Goal: Task Accomplishment & Management: Complete application form

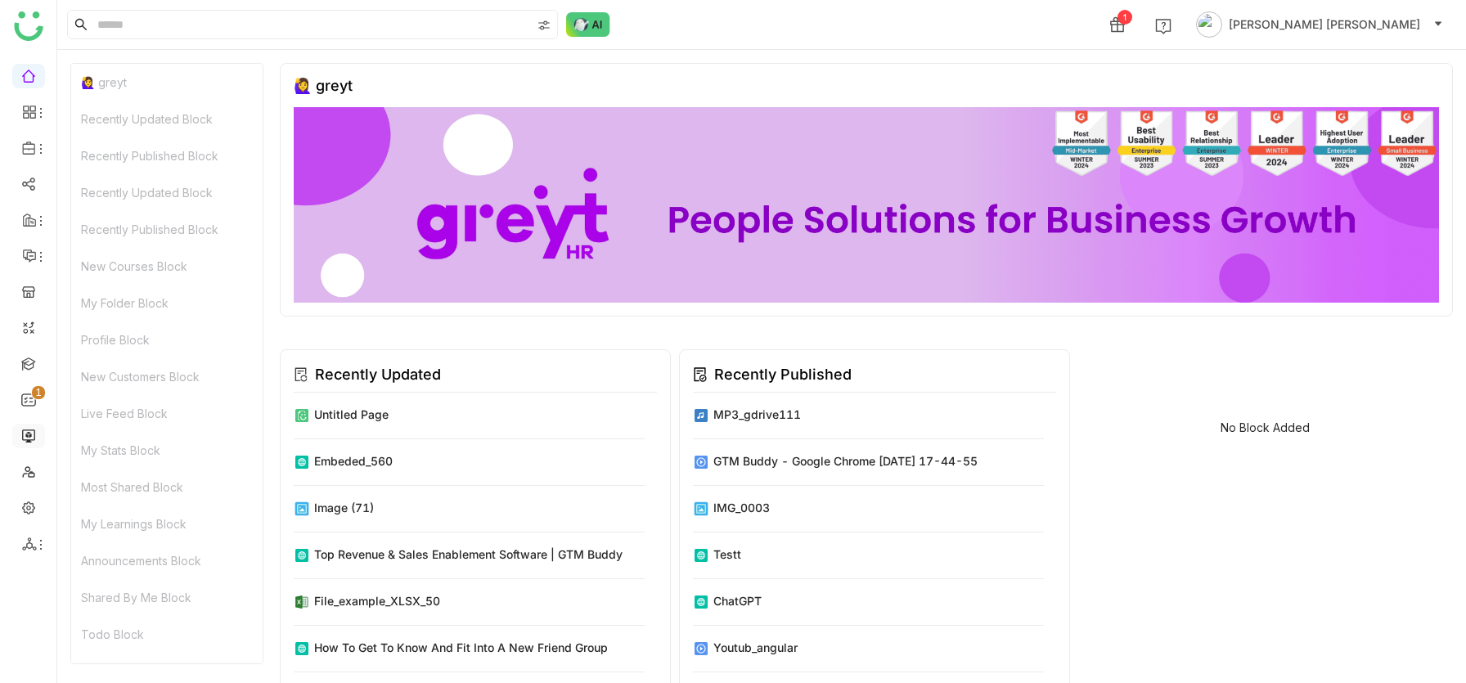
click at [30, 433] on link at bounding box center [28, 435] width 15 height 14
click at [29, 437] on link at bounding box center [28, 435] width 15 height 14
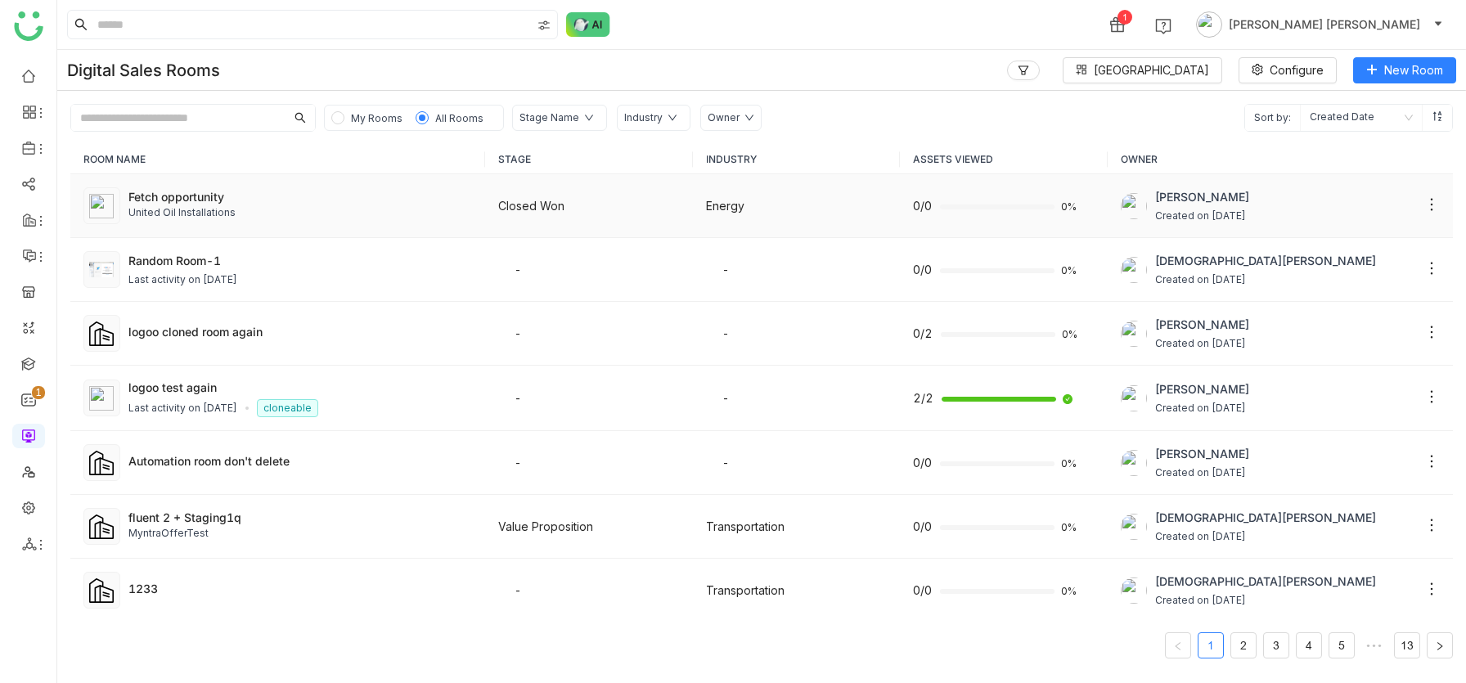
click at [362, 212] on div "United Oil Installations" at bounding box center [300, 213] width 344 height 16
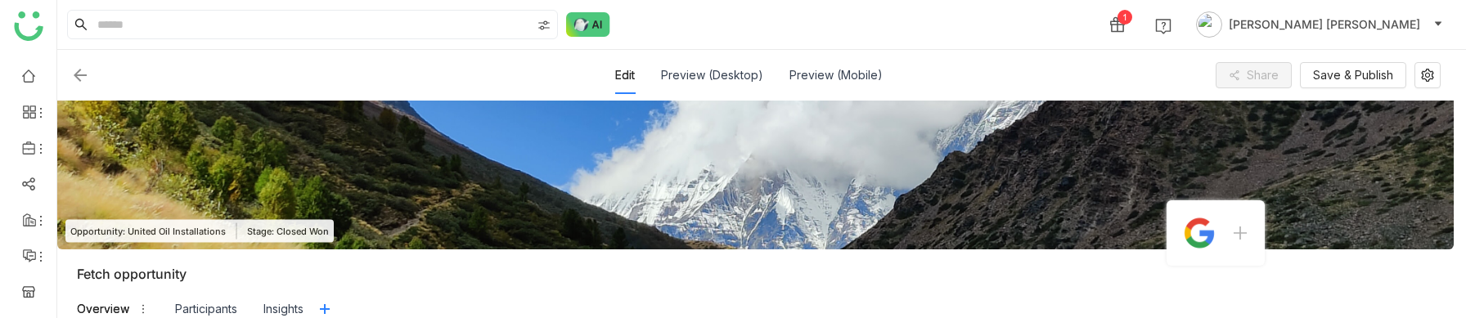
click at [83, 76] on img at bounding box center [80, 75] width 20 height 20
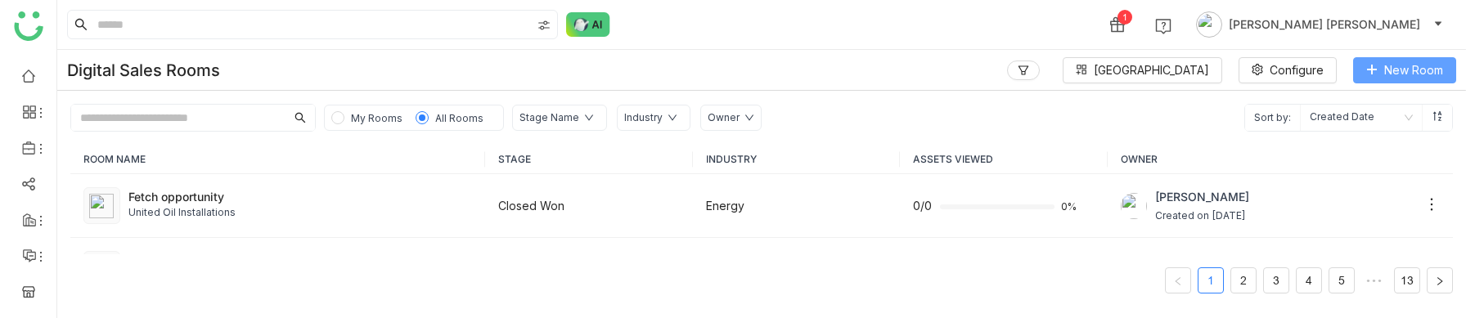
click at [1412, 68] on span "New Room" at bounding box center [1413, 70] width 59 height 18
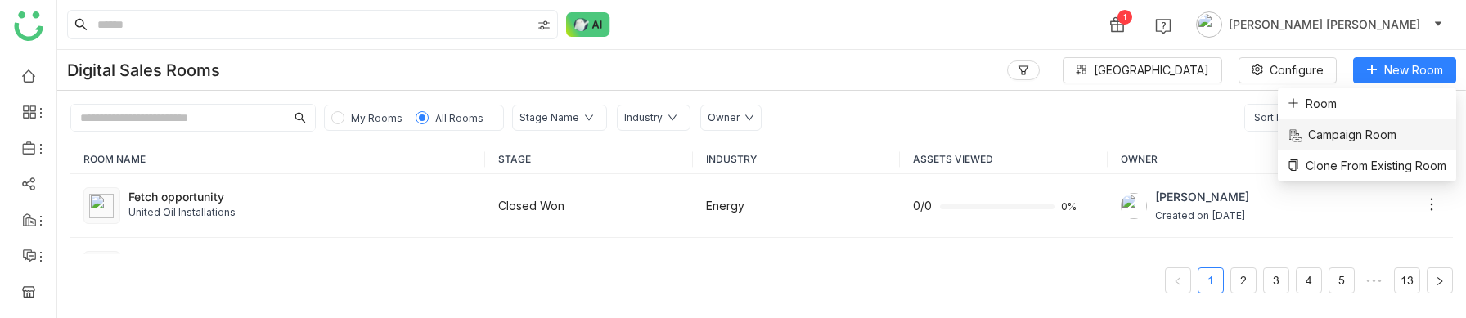
click at [1334, 119] on li "Campaign Room" at bounding box center [1367, 134] width 178 height 31
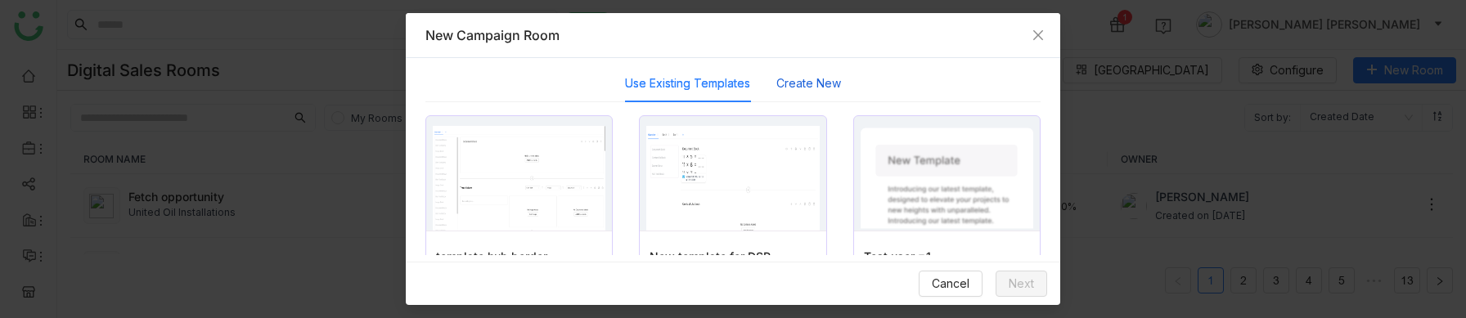
click at [818, 80] on button "Create New" at bounding box center [808, 83] width 65 height 18
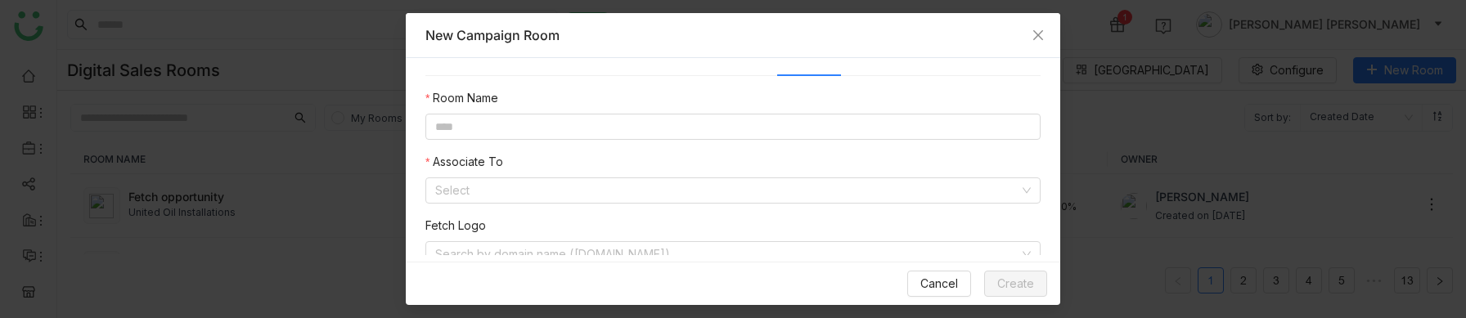
scroll to position [63, 0]
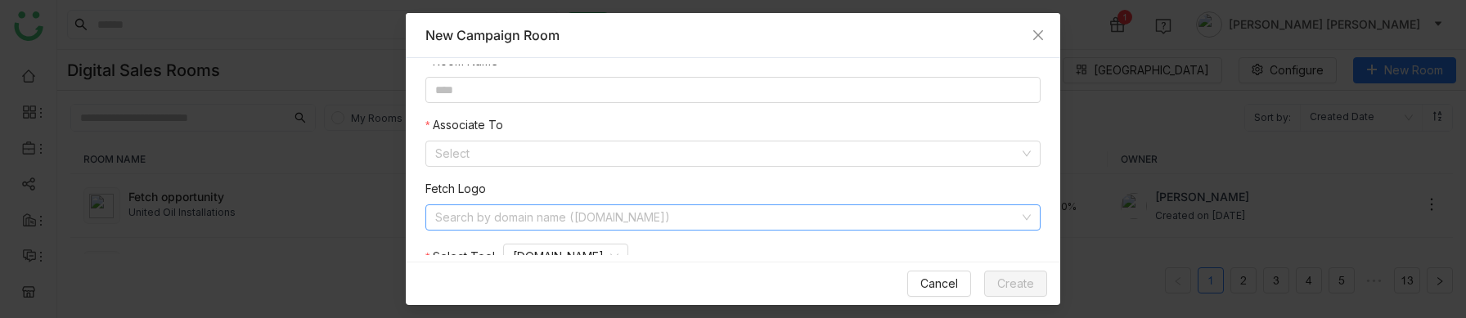
click at [529, 216] on input at bounding box center [727, 217] width 584 height 25
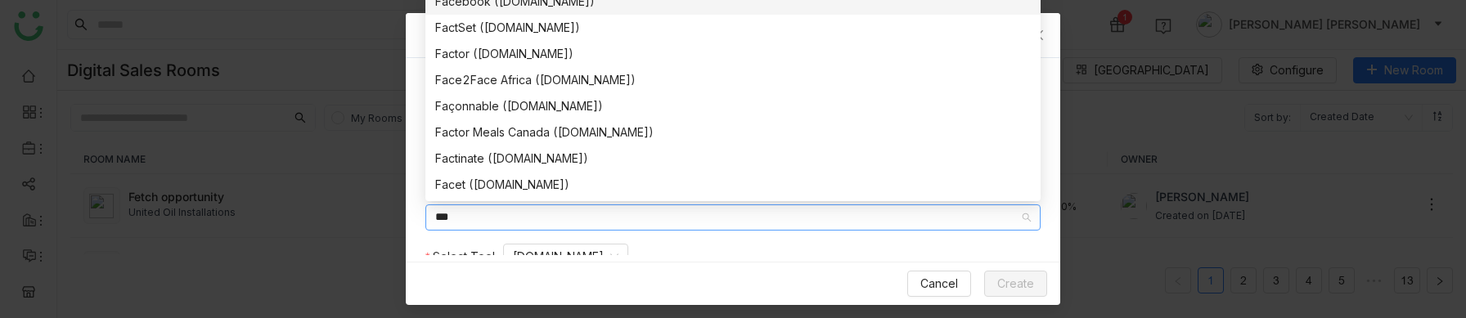
type input "***"
click at [490, 4] on div "Facebook ([DOMAIN_NAME])" at bounding box center [732, 2] width 595 height 18
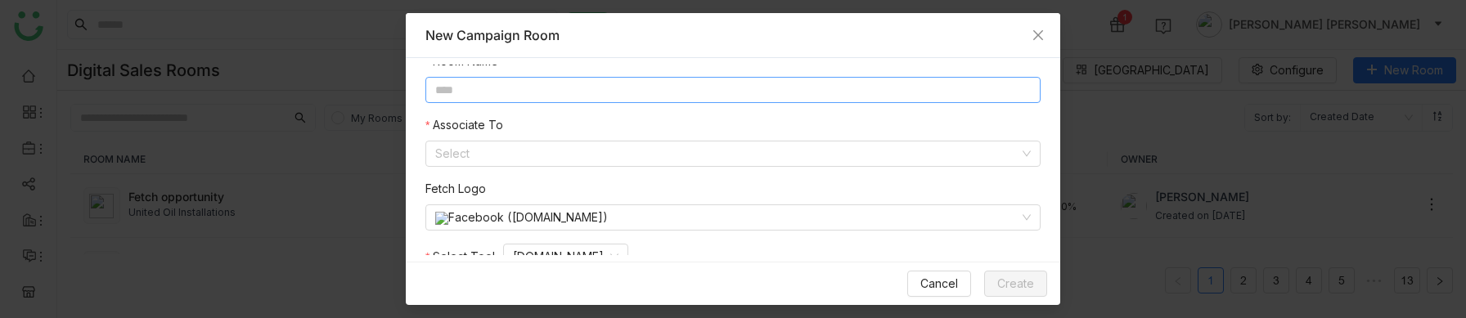
click at [490, 97] on input at bounding box center [732, 90] width 615 height 26
click at [488, 148] on input at bounding box center [727, 154] width 584 height 25
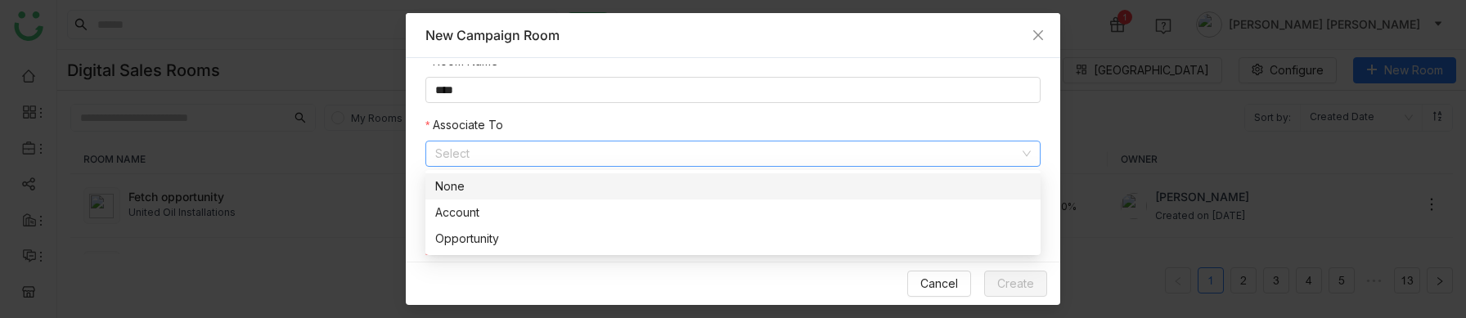
click at [492, 175] on nz-option-item "None" at bounding box center [732, 186] width 615 height 26
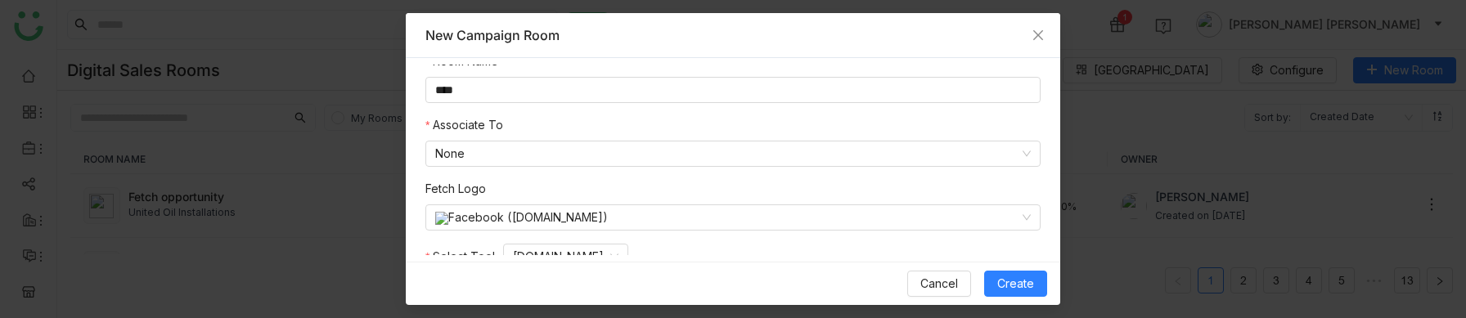
scroll to position [123, 0]
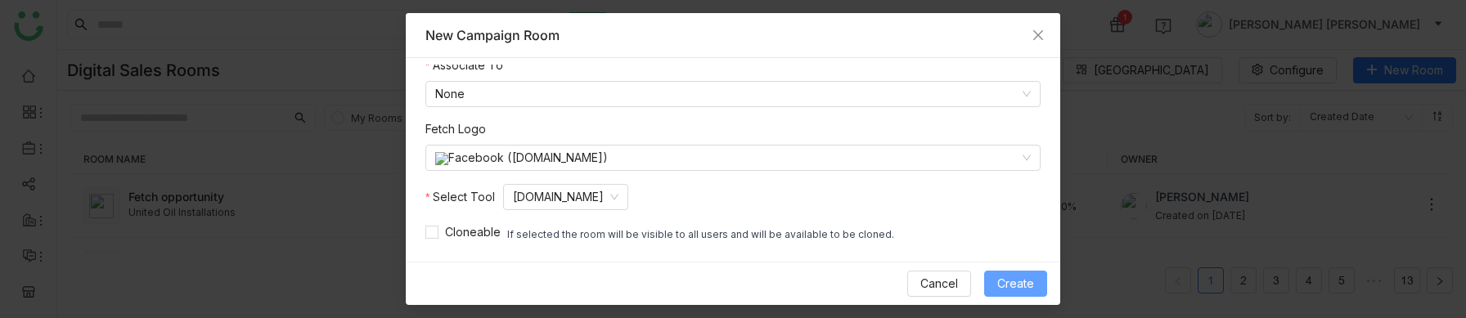
click at [1013, 275] on span "Create" at bounding box center [1015, 284] width 37 height 18
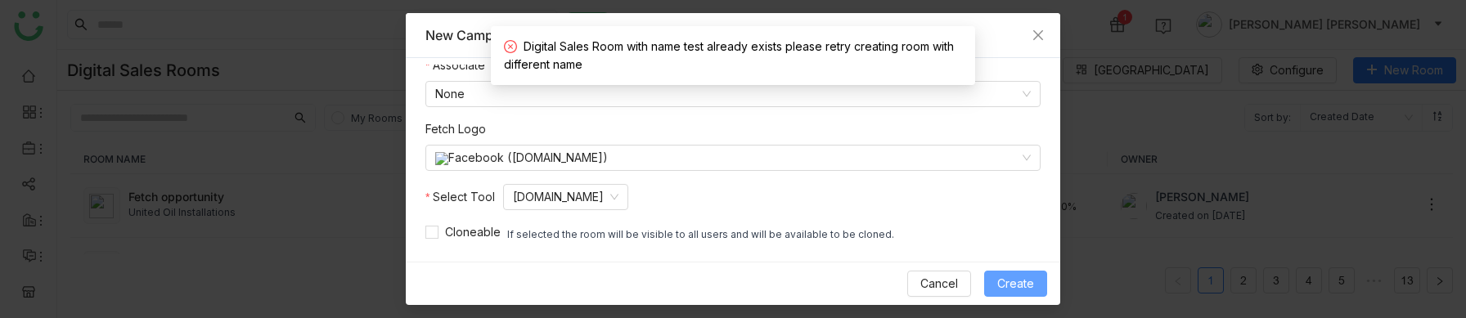
scroll to position [0, 0]
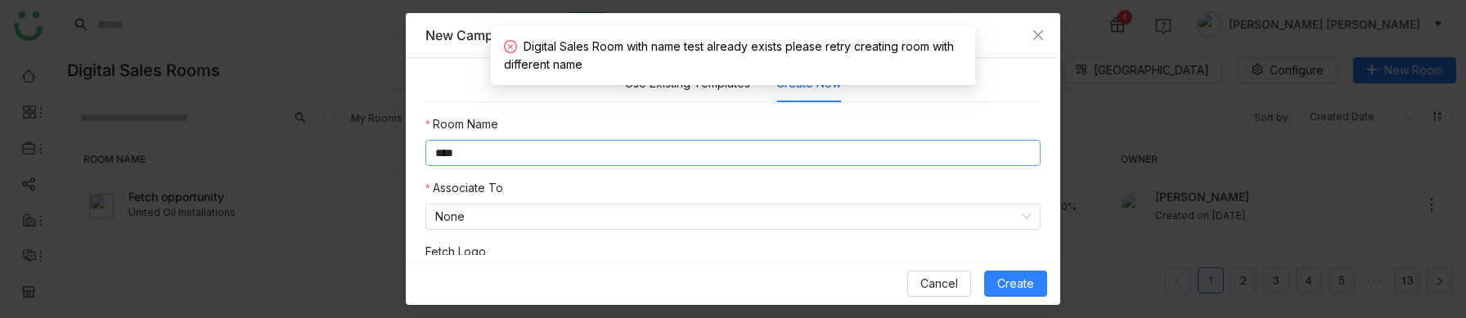
click at [485, 157] on input "****" at bounding box center [732, 153] width 615 height 26
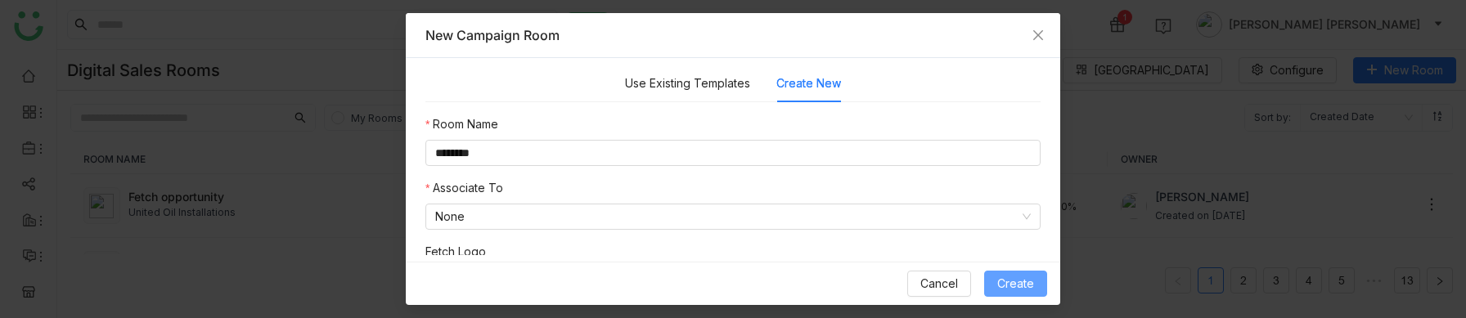
click at [1037, 281] on button "Create" at bounding box center [1015, 284] width 63 height 26
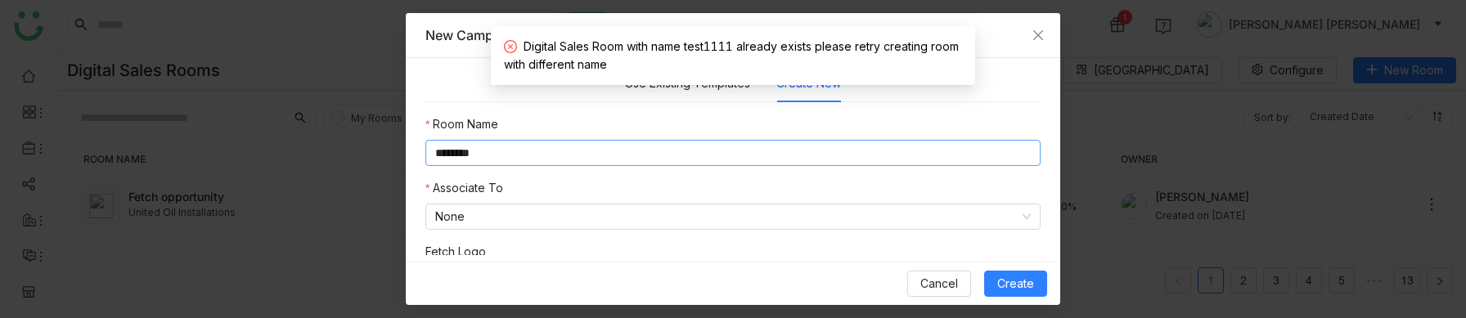
click at [498, 154] on input "********" at bounding box center [732, 153] width 615 height 26
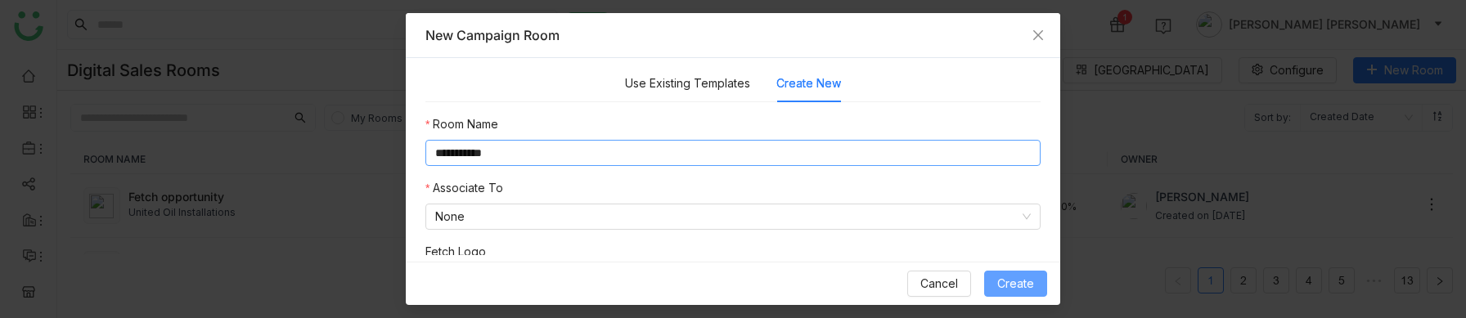
type input "**********"
click at [1026, 287] on span "Create" at bounding box center [1015, 284] width 37 height 18
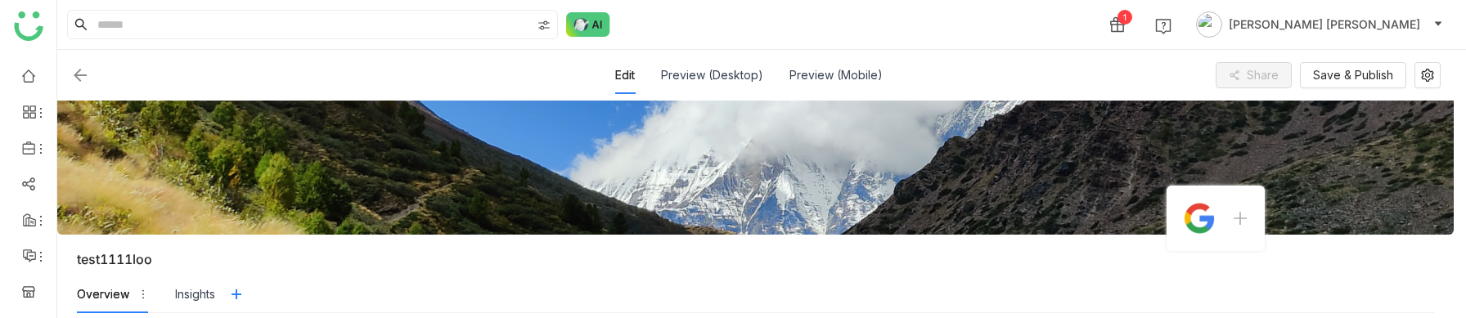
scroll to position [17, 0]
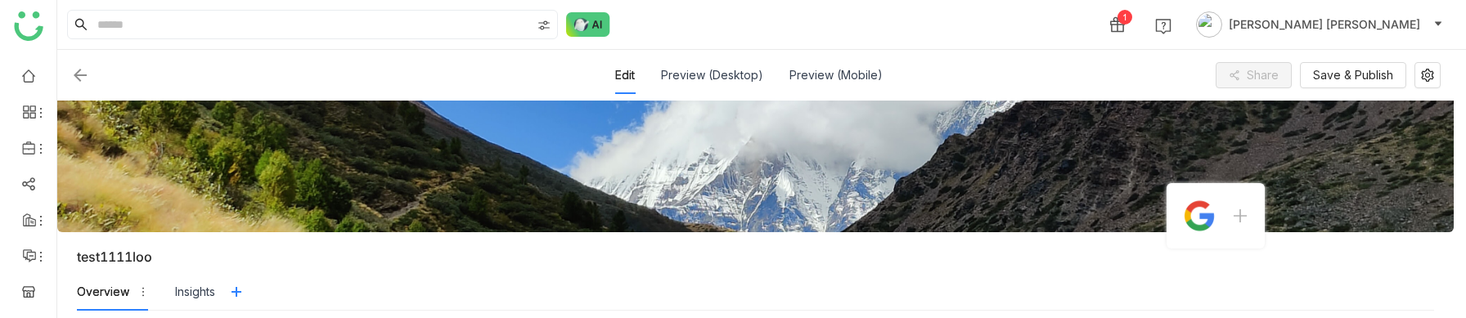
click at [86, 79] on img at bounding box center [80, 75] width 20 height 20
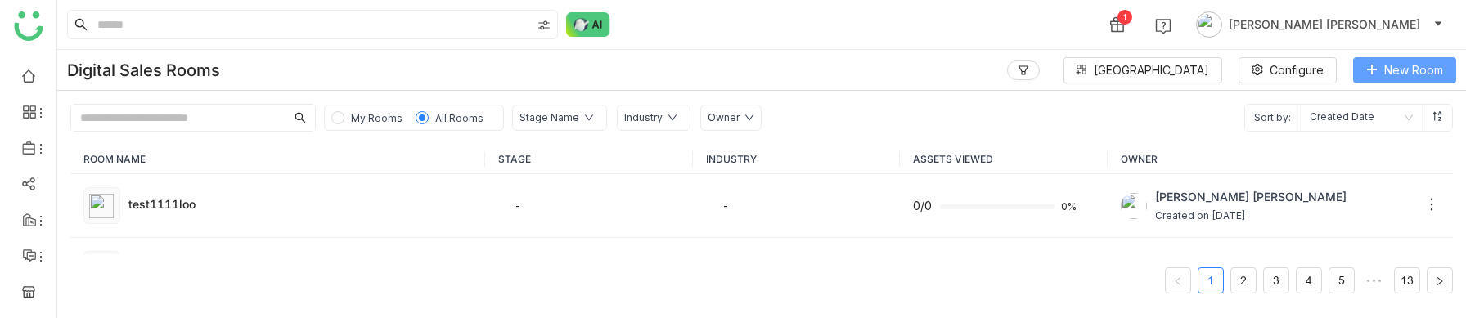
click at [1414, 76] on span "New Room" at bounding box center [1413, 70] width 59 height 18
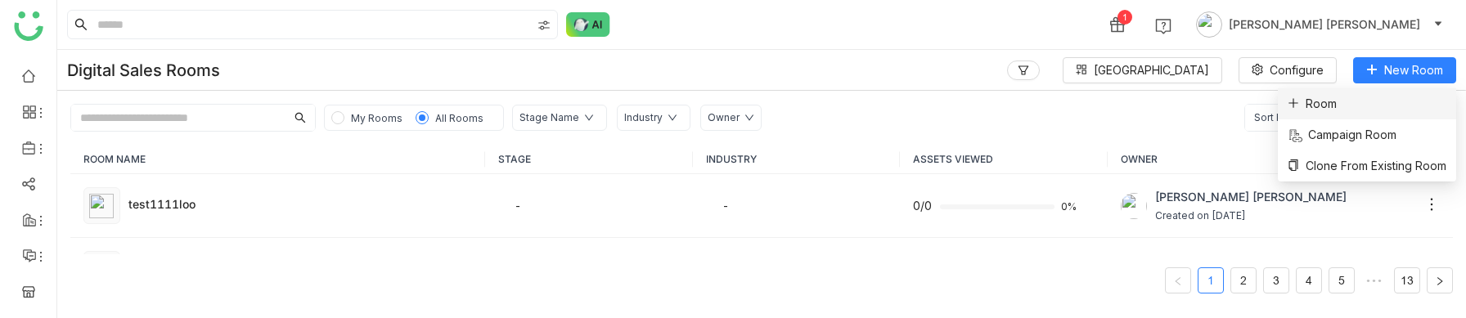
click at [1309, 107] on span "Room" at bounding box center [1311, 104] width 49 height 18
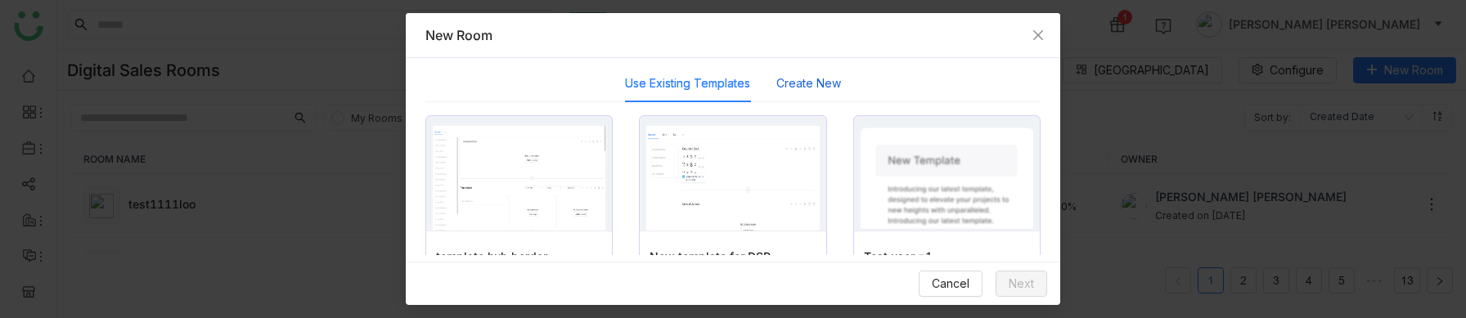
click at [820, 74] on button "Create New" at bounding box center [808, 83] width 65 height 18
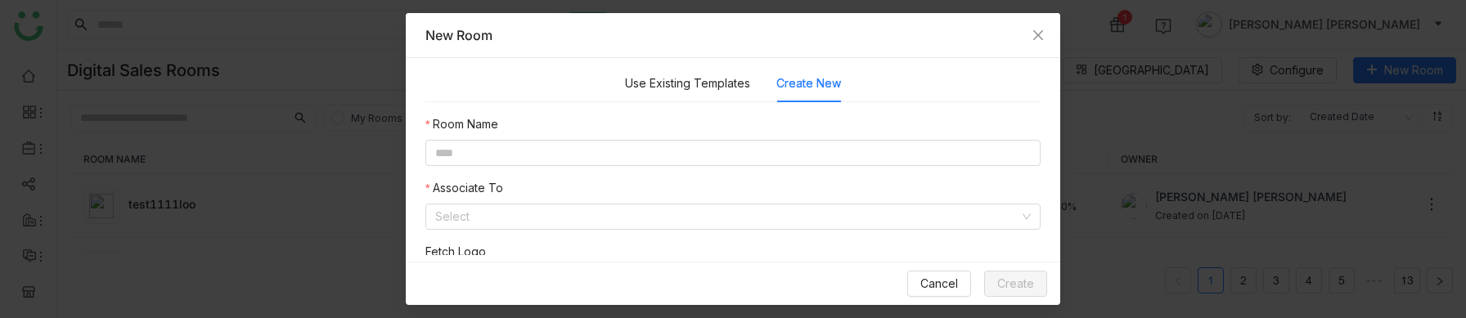
scroll to position [57, 0]
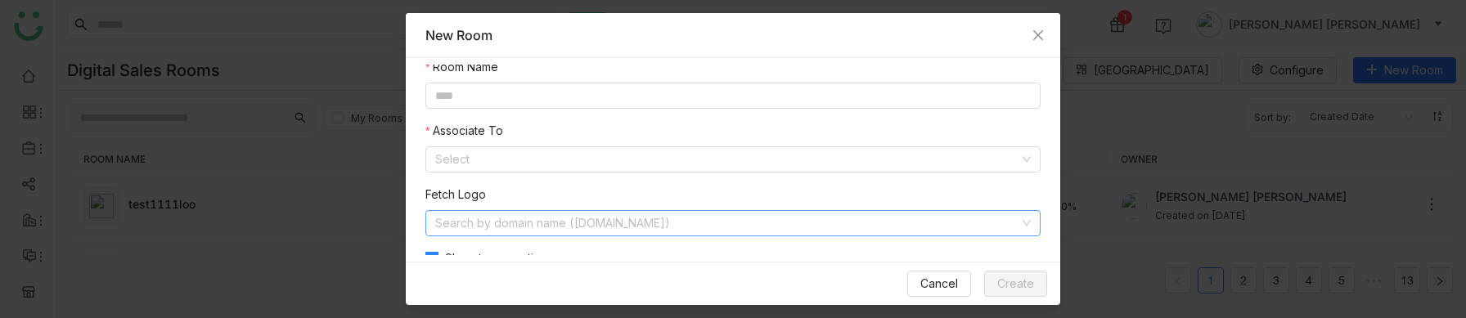
click at [561, 221] on input at bounding box center [727, 223] width 584 height 25
